Goal: Task Accomplishment & Management: Complete application form

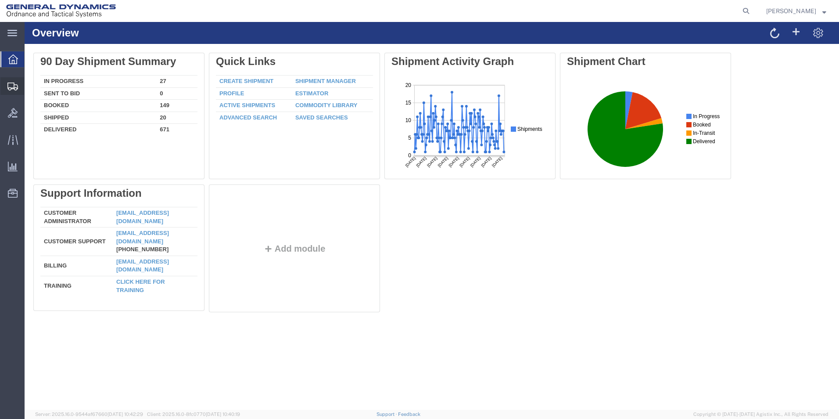
click at [0, 0] on span "Create Shipment" at bounding box center [0, 0] width 0 height 0
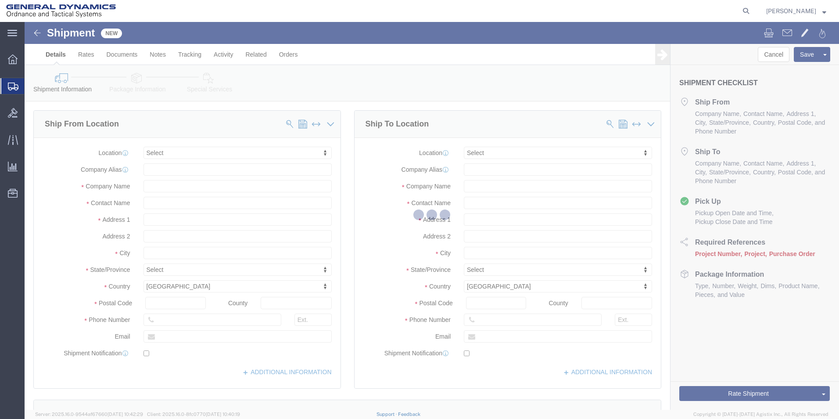
select select
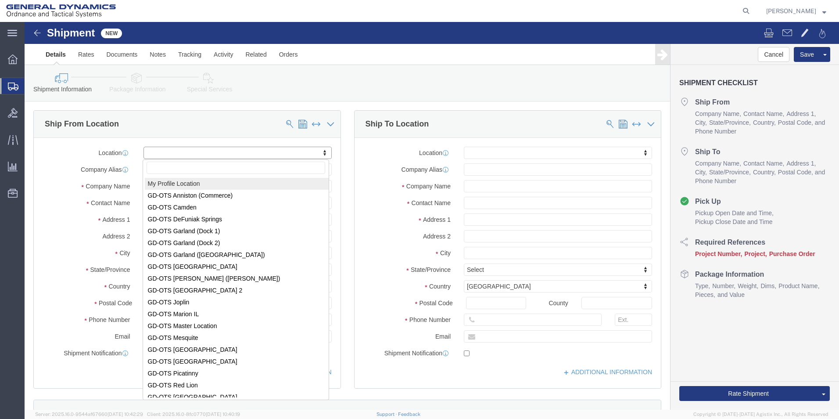
scroll to position [1, 0]
select select "310"
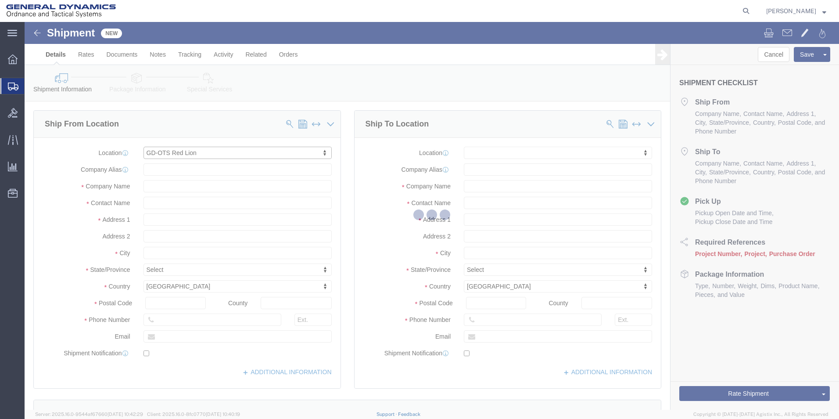
type input "[STREET_ADDRESS]"
type input "17356"
type input "[PHONE_NUMBER]"
type input "REDLPAHIG0"
type input "General Dynamics - OTS"
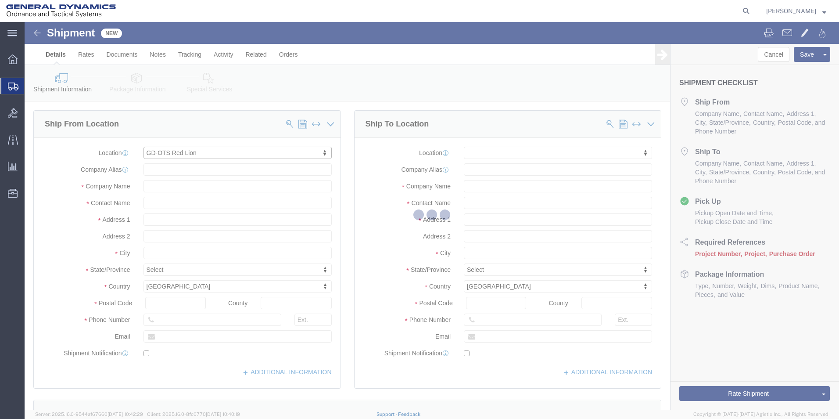
type input "Red Lion"
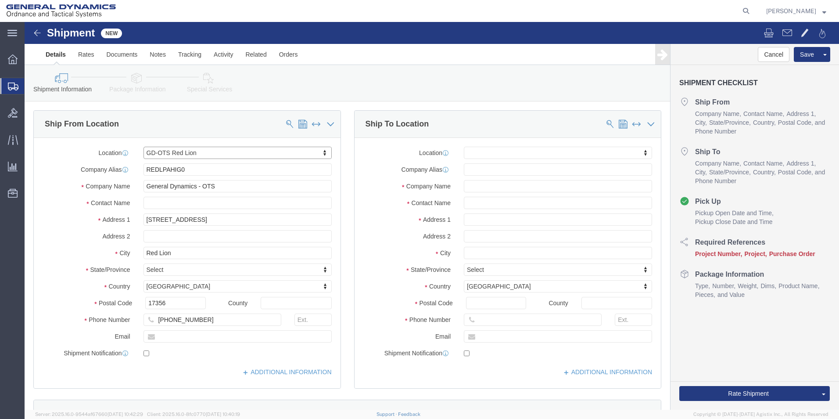
select select "PA"
drag, startPoint x: 169, startPoint y: 148, endPoint x: 31, endPoint y: 134, distance: 139.3
click div "Location GD-OTS Red Lion My Profile Location [GEOGRAPHIC_DATA]-OTS [GEOGRAPHIC_…"
click input "text"
type input "[PERSON_NAME] [PERSON_NAME]"
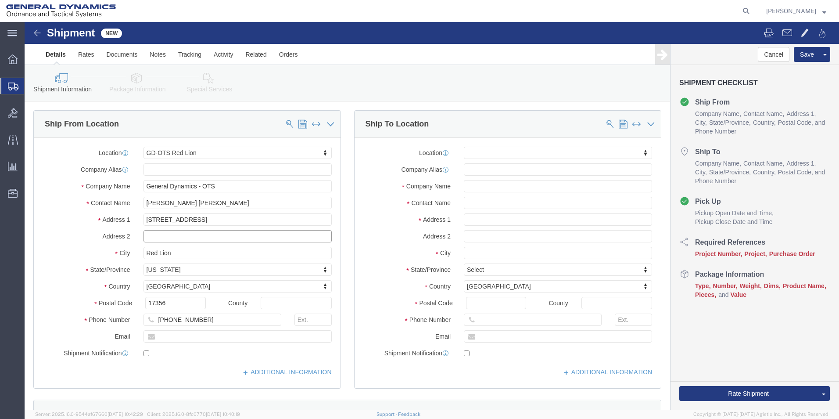
click input "text"
type input "BUILDING 1"
click input "text"
type input "[EMAIL_ADDRESS][DOMAIN_NAME]"
checkbox input "true"
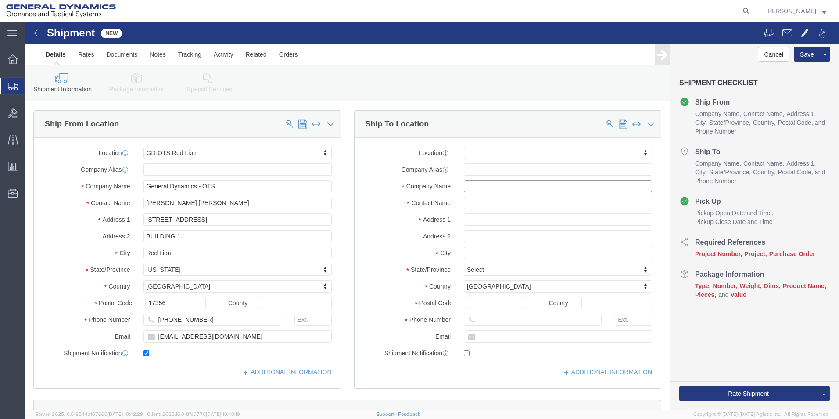
click input "text"
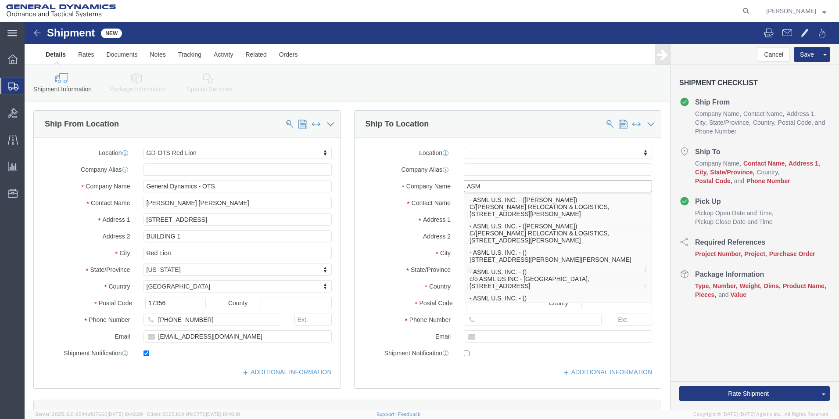
type input "ASML"
click p "- ASML U.S. INC. - ([PERSON_NAME]) C/[PERSON_NAME] RELOCATION & LOGISTICS, [STR…"
select select
type input "C/[PERSON_NAME] RELOCATION & LOGISTICS"
type input "[STREET_ADDRESS][PERSON_NAME]"
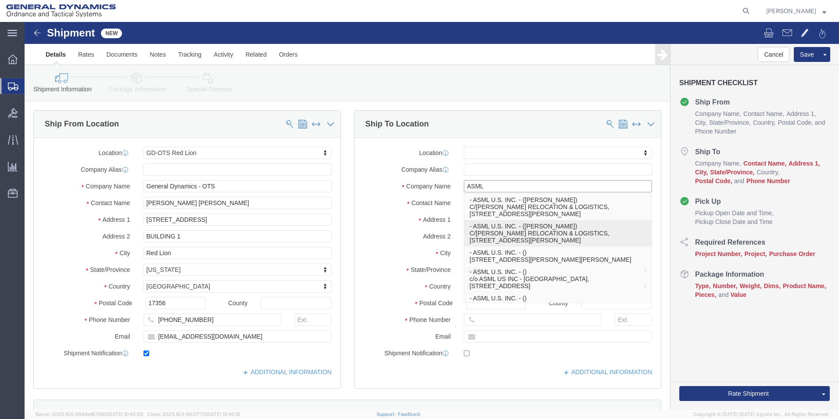
type input "06470"
type input "2037614317"
type input "ASML U.S. INC."
type input "[PERSON_NAME]"
type input "[GEOGRAPHIC_DATA]"
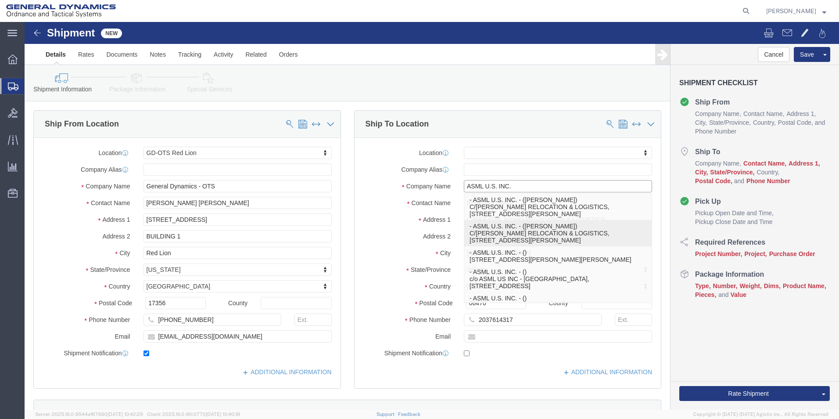
select select "CT"
click input "ASML U.S"
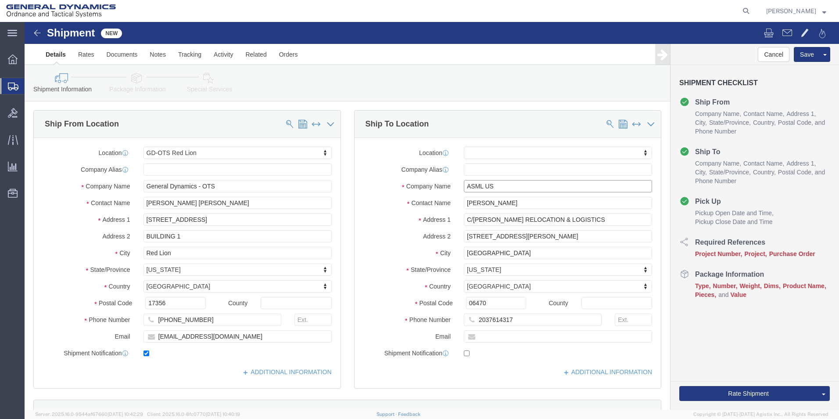
click input "ASML US"
type input "ASML US LLC"
drag, startPoint x: 505, startPoint y: 185, endPoint x: 389, endPoint y: 189, distance: 115.9
click div "Location My Profile Location GD-OTS [GEOGRAPHIC_DATA] (Commerce) GD-OTS [GEOGRA…"
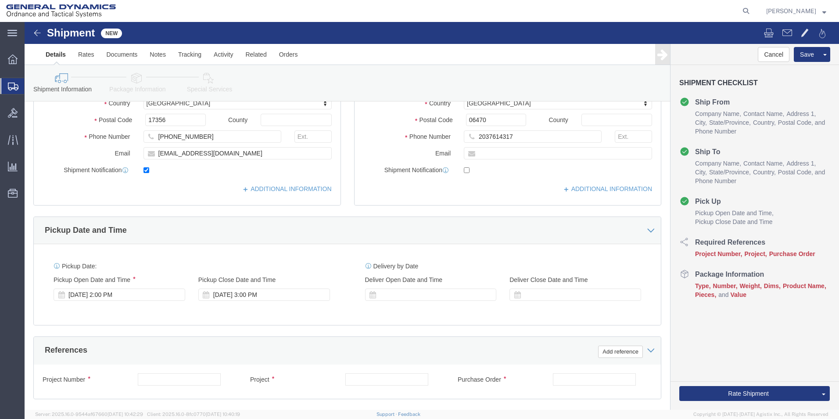
scroll to position [263, 0]
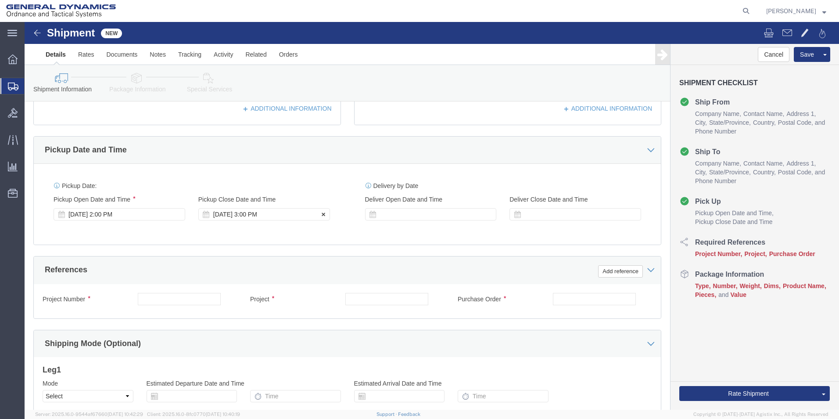
type input "[PERSON_NAME]"
click div "[DATE] 3:00 PM"
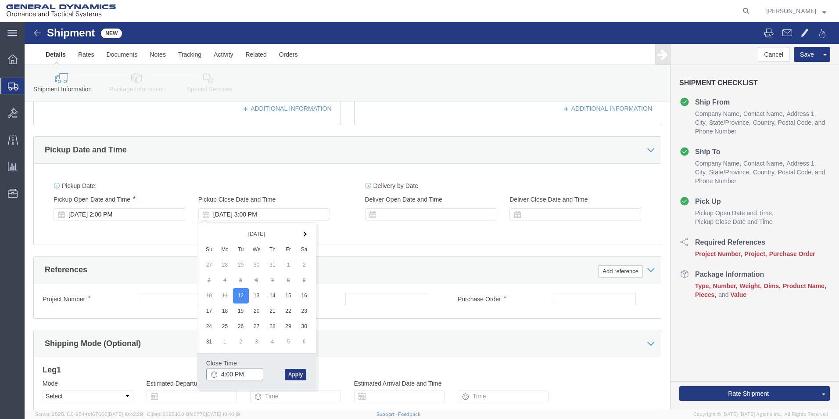
click input "4:00 PM"
type input "4:30 PM"
drag, startPoint x: 266, startPoint y: 351, endPoint x: 270, endPoint y: 328, distance: 23.5
click button "Apply"
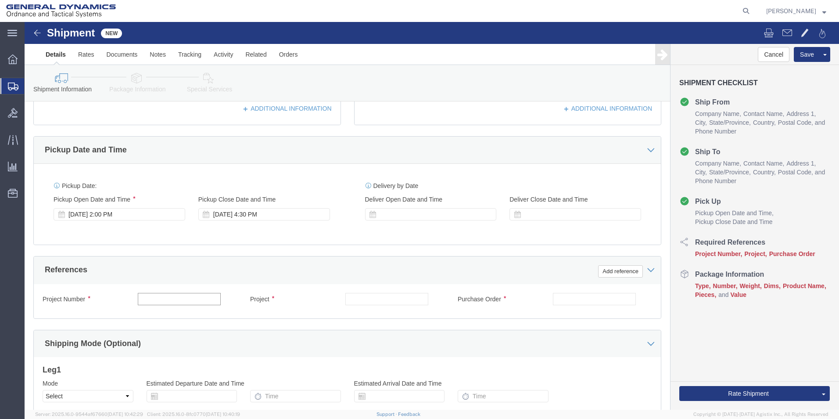
click input "text"
type input "64419"
click input "text"
type input "64419"
click input "text"
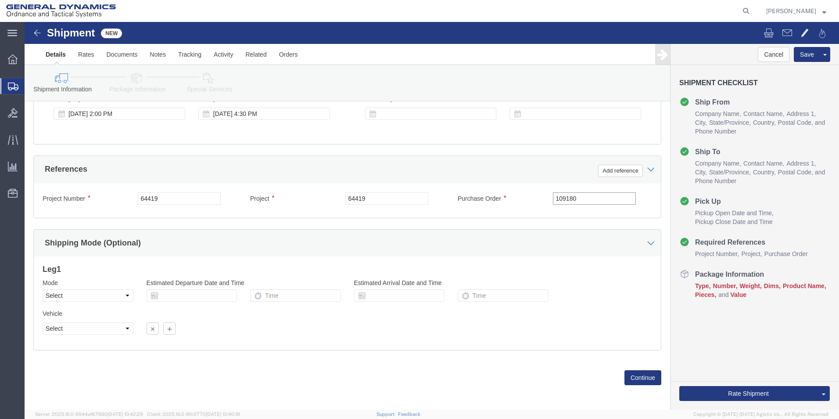
scroll to position [366, 0]
type input "109180"
click button "Continue"
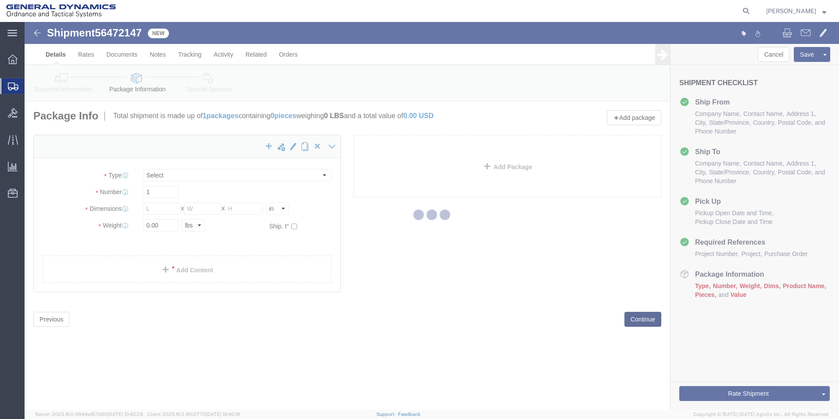
select select "CBOX"
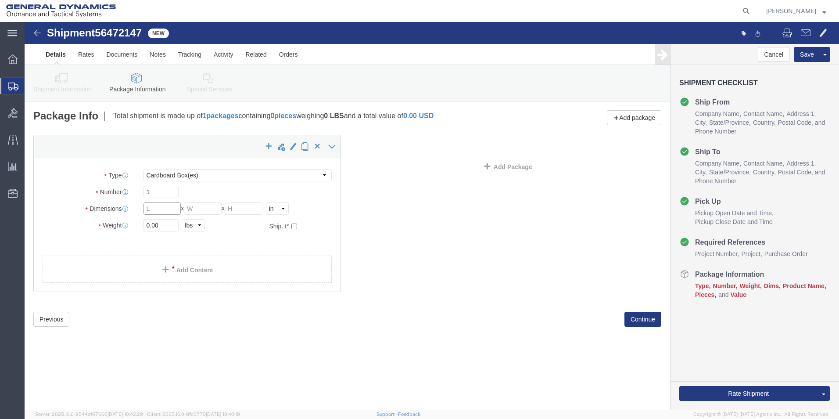
click input "text"
type input "8"
click input "text"
type input "8"
click input "text"
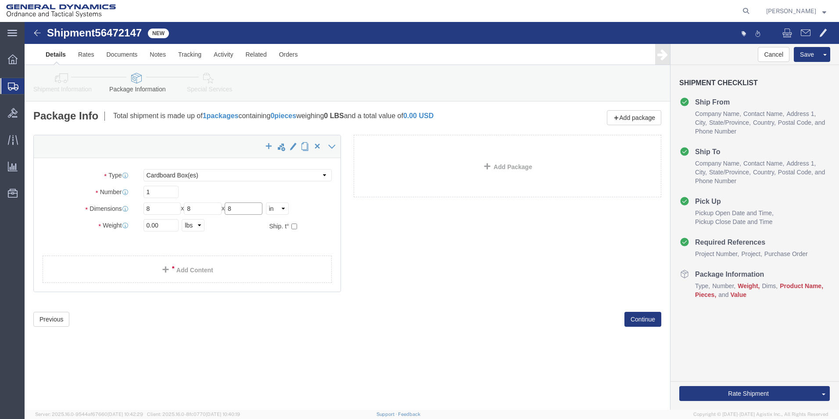
type input "8"
drag, startPoint x: 123, startPoint y: 203, endPoint x: 129, endPoint y: 204, distance: 5.5
click input "0.00"
type input "2.00"
click link "Add Content"
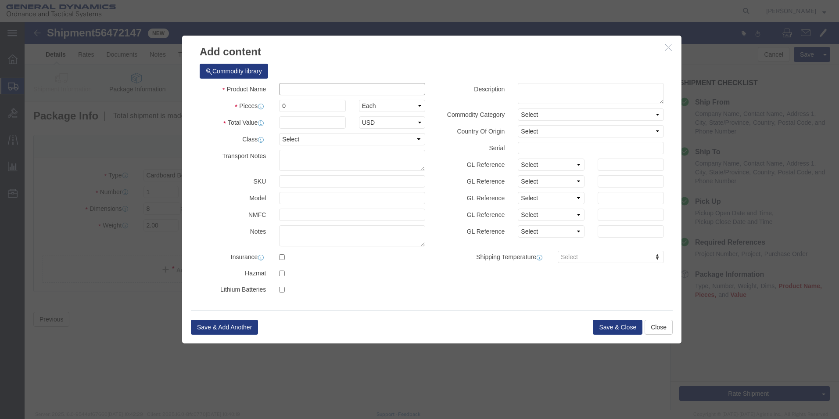
click input "text"
type input "AL SM COMP WASHER SST 3, 2X7"
click div "Commodity library"
drag, startPoint x: 280, startPoint y: 84, endPoint x: 229, endPoint y: 90, distance: 51.7
click div "Product Name AL SM COMP WASHER SST 3, 2X7 AL SM COMP WASHER SST 3, 2X7 Pieces 0…"
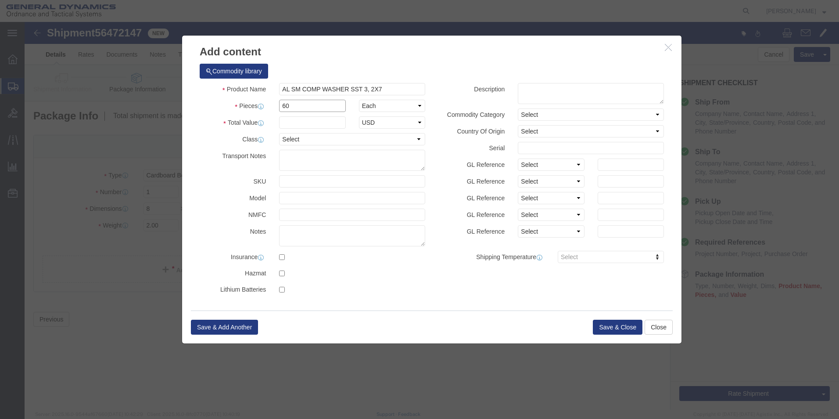
type input "60"
click div "Commodity library"
click input "text"
type input "100"
click button "Save & Close"
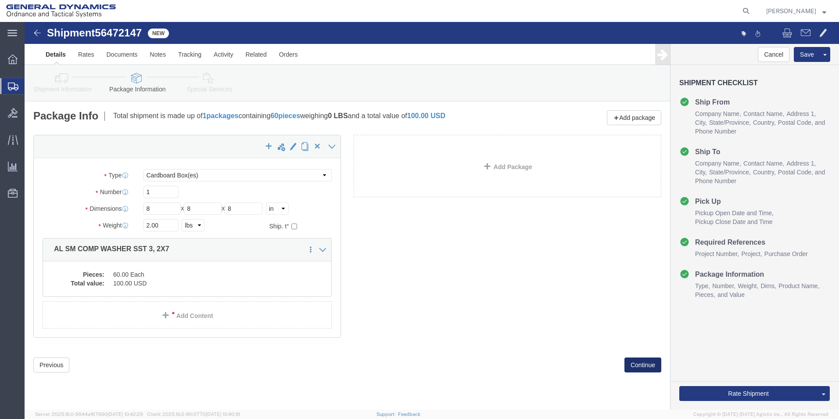
click button "Continue"
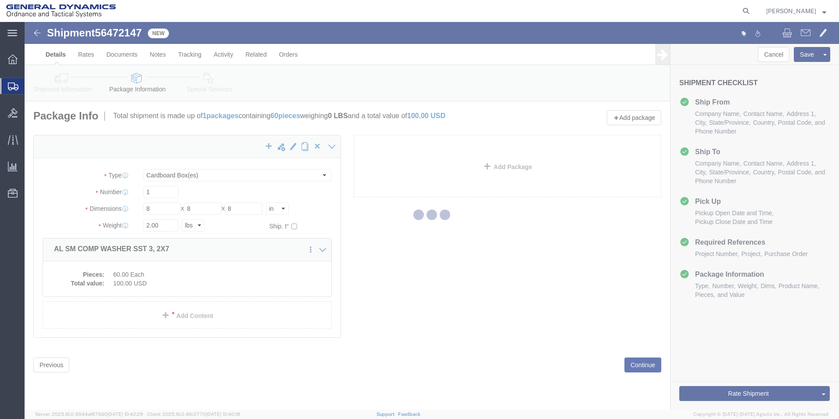
select select
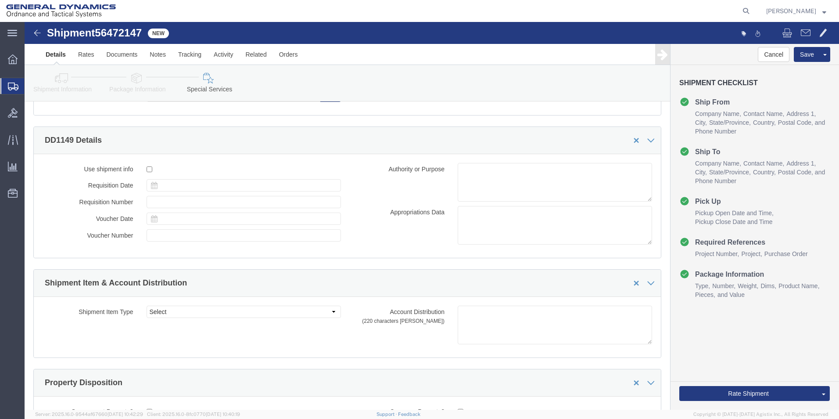
scroll to position [1272, 0]
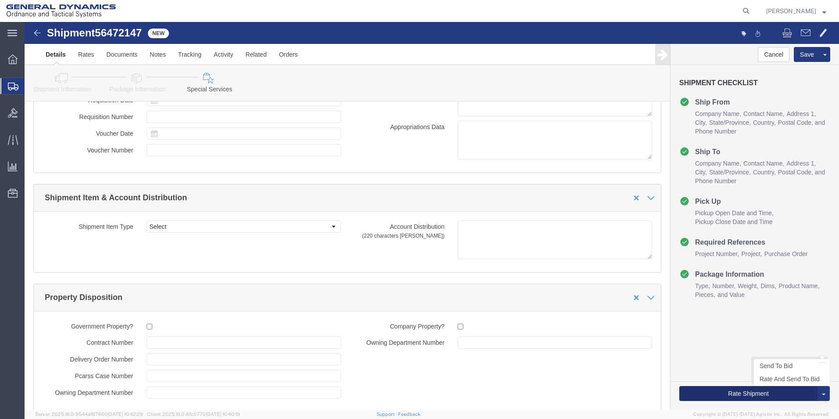
click button "Rate Shipment"
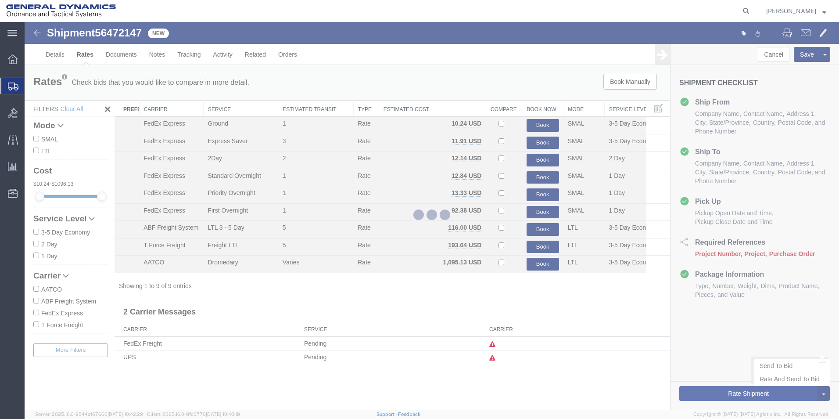
scroll to position [0, 0]
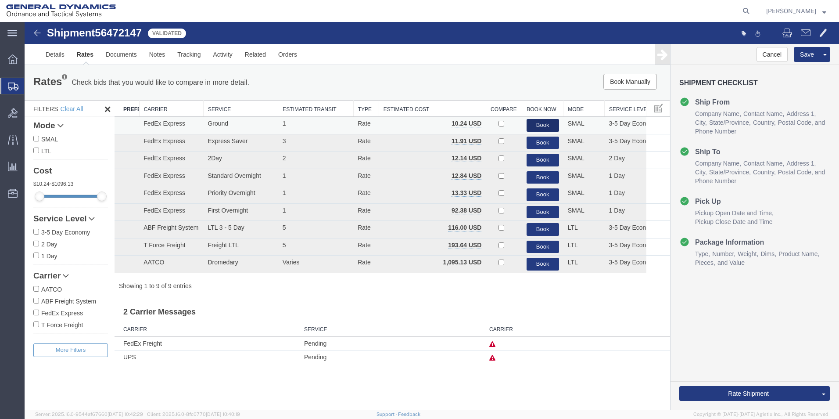
click at [533, 128] on button "Book" at bounding box center [542, 125] width 32 height 13
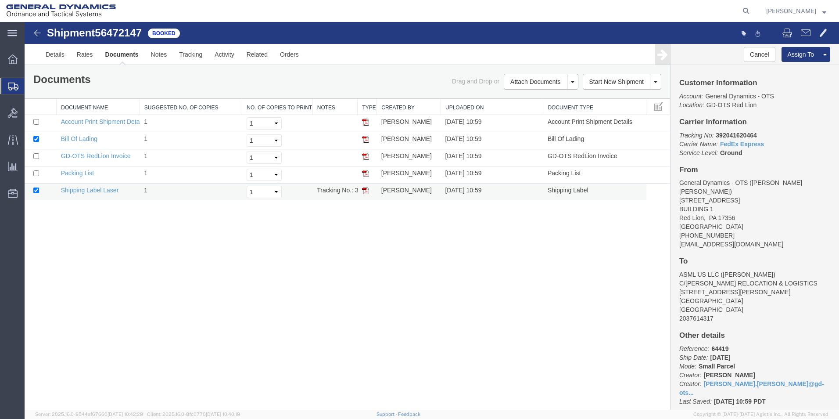
click at [366, 193] on img at bounding box center [365, 190] width 7 height 7
